Goal: Information Seeking & Learning: Find specific fact

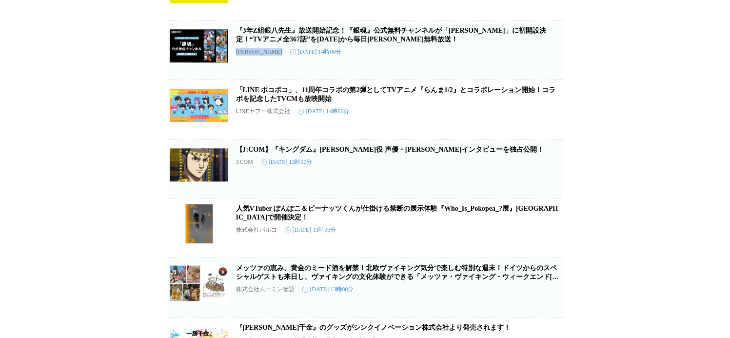
click at [241, 56] on p "[PERSON_NAME]" at bounding box center [259, 51] width 46 height 7
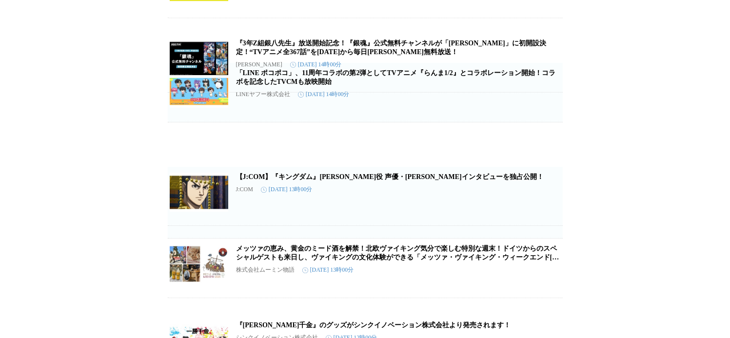
click at [241, 92] on article "『3年Z組銀八先生』放送開始記念！『銀魂』公式無料チャンネルが「[PERSON_NAME]」に初開設決定！“TVアニメ全367話”を[DATE]から毎日[PE…" at bounding box center [365, 62] width 395 height 59
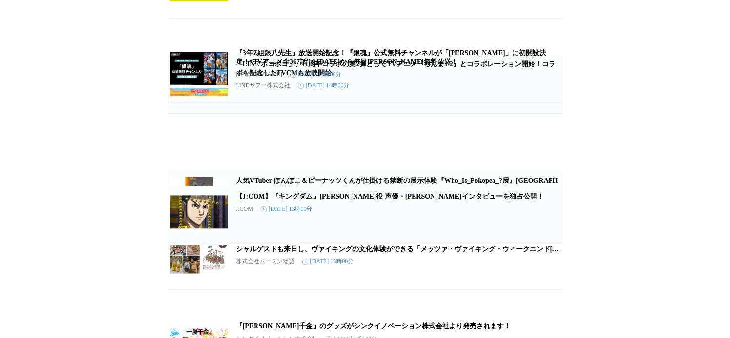
click at [241, 102] on article "『3年Z組銀八先生』放送開始記念！『銀魂』公式無料チャンネルが「[PERSON_NAME]」に初開設決定！“TVアニメ全367話”を[DATE]から毎日[PE…" at bounding box center [365, 72] width 395 height 59
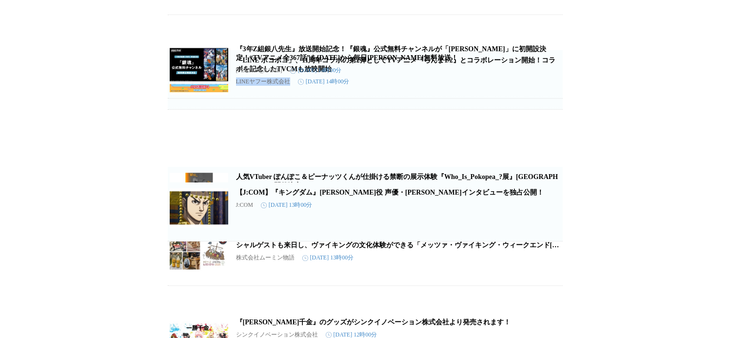
click at [241, 86] on p "LINEヤフー株式会社" at bounding box center [263, 81] width 54 height 8
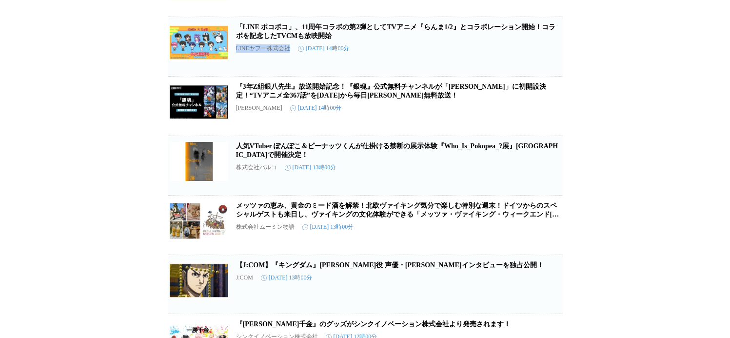
click at [241, 53] on p "LINEヤフー株式会社" at bounding box center [263, 48] width 54 height 8
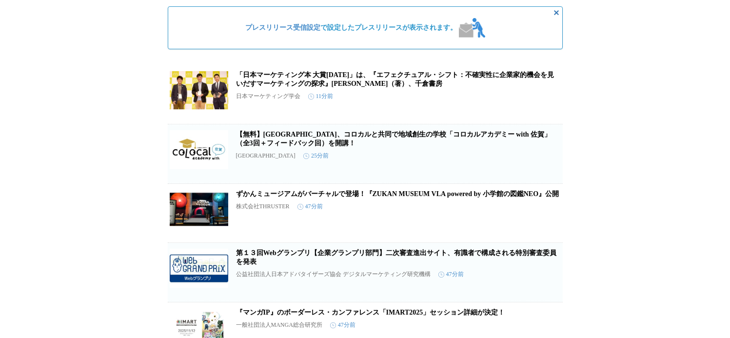
scroll to position [0, 0]
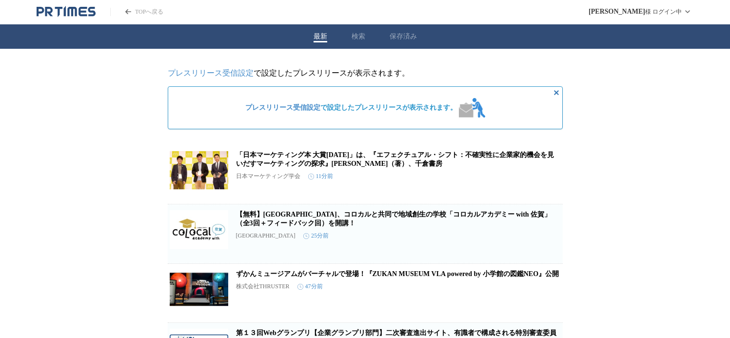
click at [529, 156] on link "「日本マーケティング本 大賞[DATE]」は、『エフェクチュアル・シフト：不確実性に企業家的機会を見いだすマーケティングの探求』[PERSON_NAME]（著…" at bounding box center [395, 159] width 318 height 16
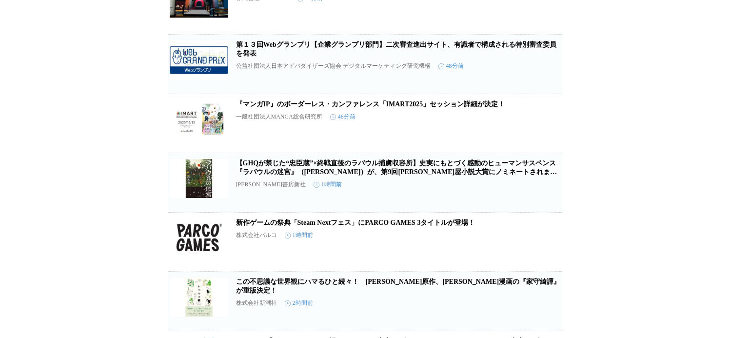
scroll to position [244, 0]
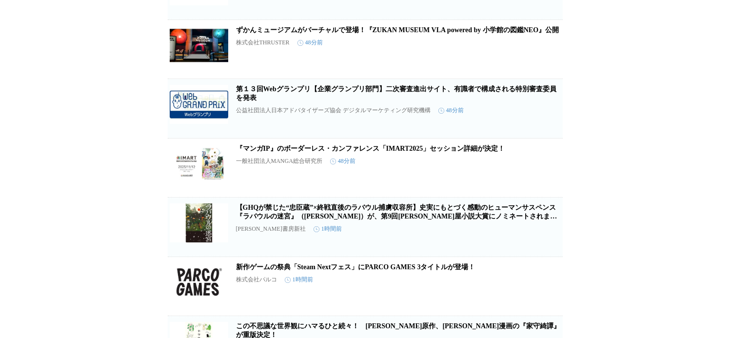
click at [277, 115] on p "公益社団法人日本アドバタイザーズ協会 デジタルマーケティング研究機構" at bounding box center [333, 110] width 194 height 8
click at [263, 101] on link "第１３回Webグランプリ【企業グランプリ部門】二次審査進出サイト、有識者で構成される特別審査委員を発表" at bounding box center [396, 93] width 320 height 16
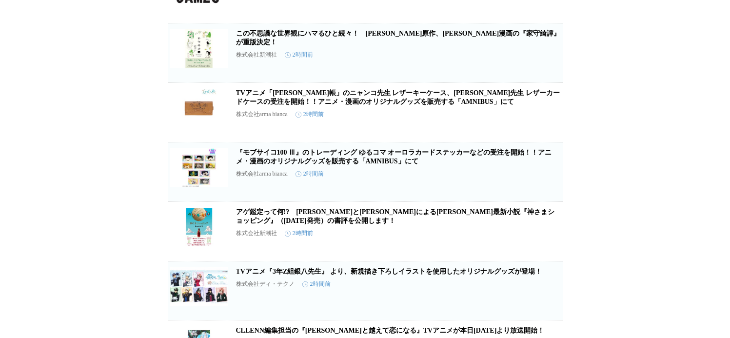
scroll to position [487, 0]
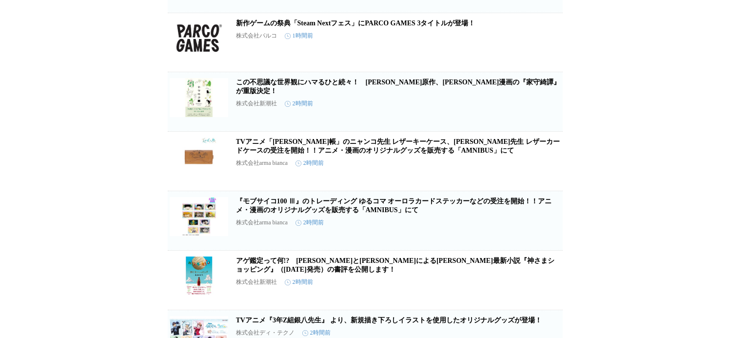
click at [263, 108] on p "株式会社新潮社" at bounding box center [256, 103] width 41 height 8
click at [285, 96] on h2 "この不思議な世界観にハマるひと続々！　[PERSON_NAME]原作、[PERSON_NAME]漫画の『家守綺譚』が重版決定！" at bounding box center [398, 87] width 325 height 18
click at [289, 95] on link "この不思議な世界観にハマるひと続々！　[PERSON_NAME]原作、[PERSON_NAME]漫画の『家守綺譚』が重版決定！" at bounding box center [398, 86] width 325 height 16
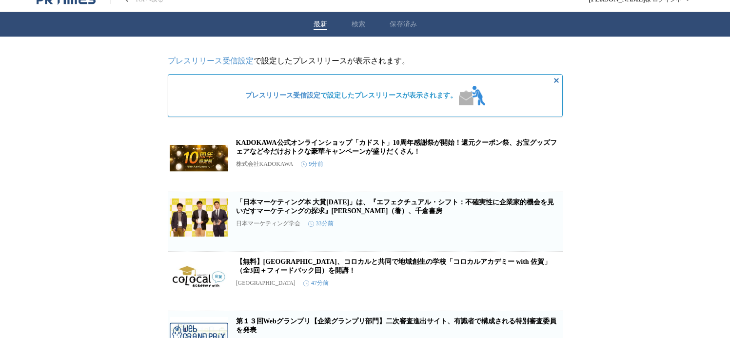
scroll to position [0, 0]
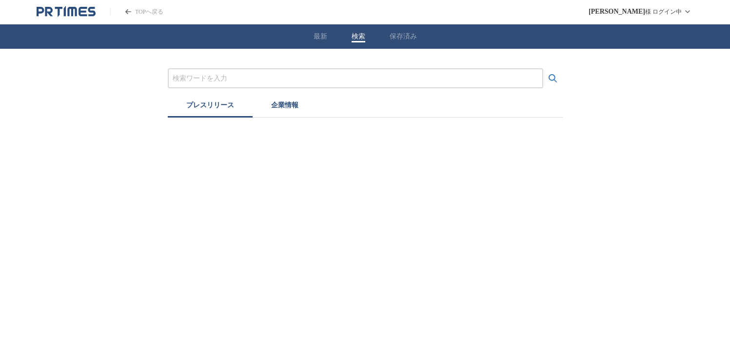
click at [354, 37] on div "最新 検索 保存済み" at bounding box center [365, 36] width 730 height 24
click at [303, 75] on input "プレスリリースおよび企業を検索する" at bounding box center [358, 78] width 365 height 11
type input "成瀬　コミック"
click at [546, 69] on button "検索する" at bounding box center [555, 78] width 19 height 19
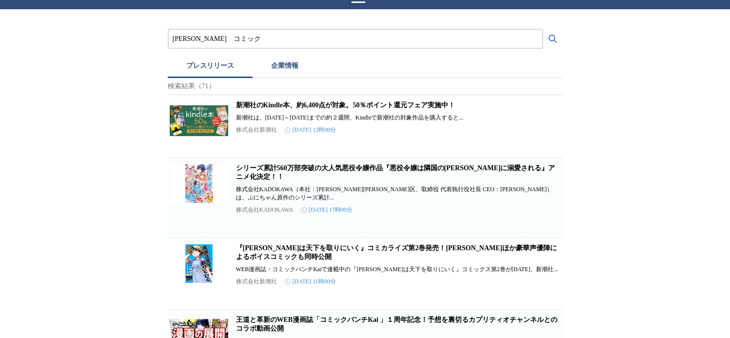
scroll to position [97, 0]
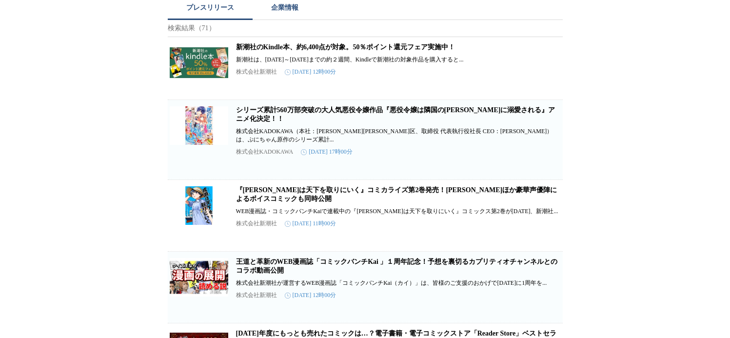
click at [356, 198] on link "『成瀬は天下を取りにいく』コミカライズ第2巻発売！山根綺ほか豪華声優陣によるボイスコミックも同時公開" at bounding box center [396, 194] width 321 height 16
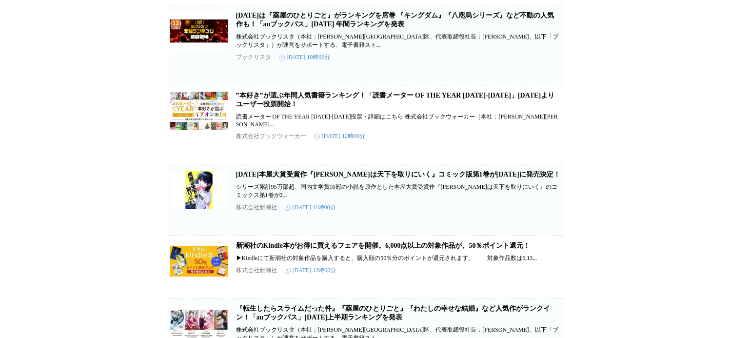
scroll to position [1023, 0]
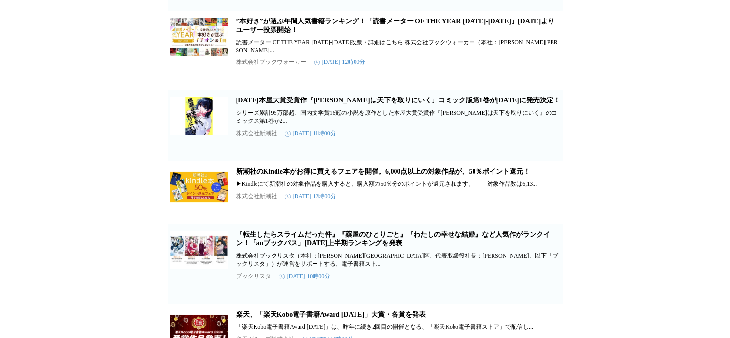
click at [362, 104] on link "2024年本屋大賞受賞作『成瀬は天下を取りにいく』コミック版第1巻が12月9日に発売決定！" at bounding box center [398, 99] width 324 height 7
